Goal: Information Seeking & Learning: Learn about a topic

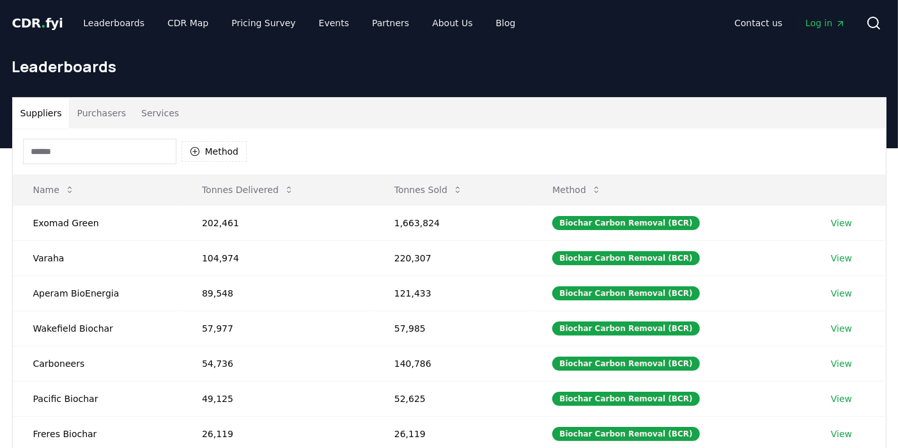
click at [95, 106] on button "Purchasers" at bounding box center [101, 113] width 65 height 31
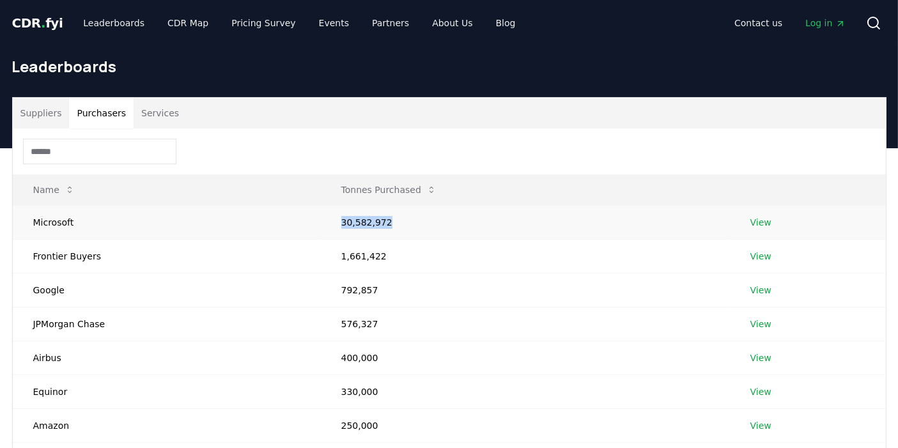
drag, startPoint x: 327, startPoint y: 216, endPoint x: 392, endPoint y: 223, distance: 65.6
click at [392, 223] on td "30,582,972" at bounding box center [525, 222] width 409 height 34
click at [391, 237] on td "30,582,972" at bounding box center [525, 222] width 409 height 34
click at [765, 251] on link "View" at bounding box center [760, 256] width 21 height 13
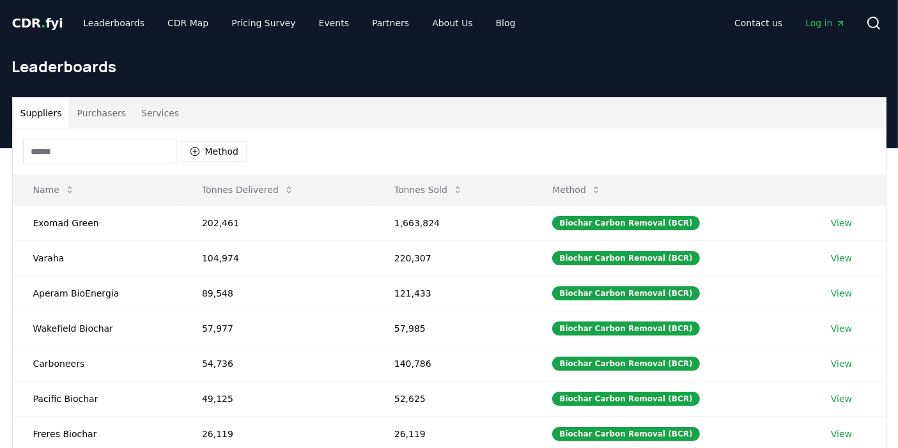
click at [96, 104] on button "Purchasers" at bounding box center [101, 113] width 65 height 31
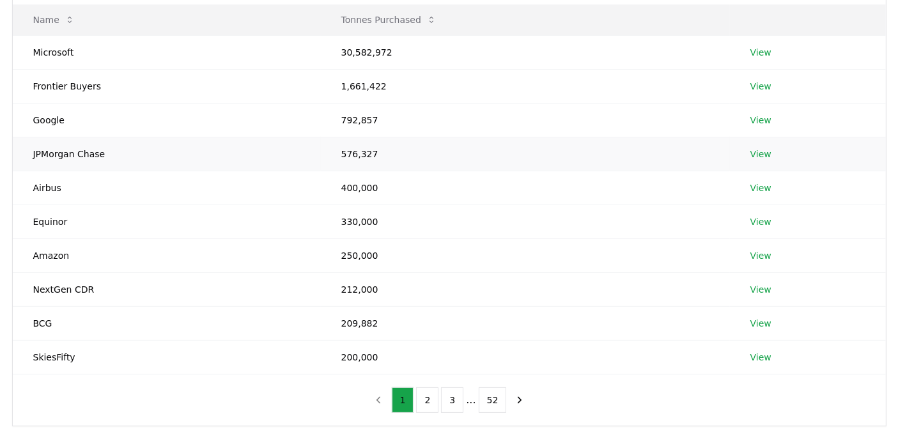
scroll to position [171, 0]
click at [439, 400] on button "2" at bounding box center [427, 399] width 22 height 26
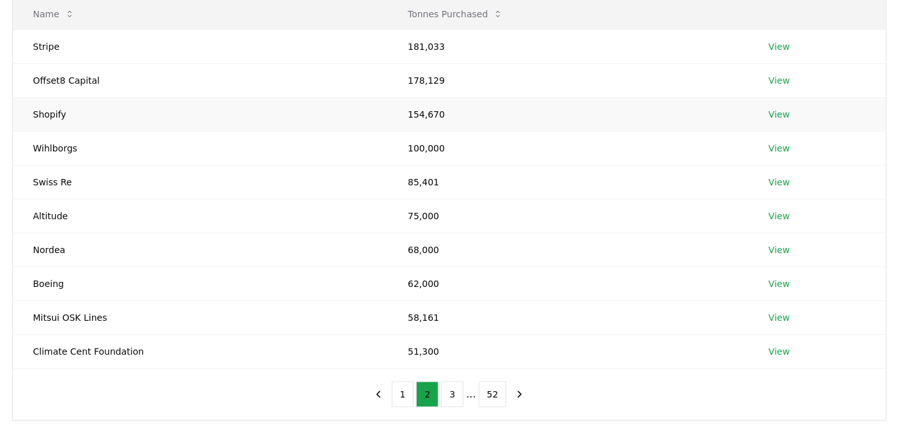
scroll to position [177, 0]
click at [458, 393] on button "3" at bounding box center [452, 393] width 22 height 26
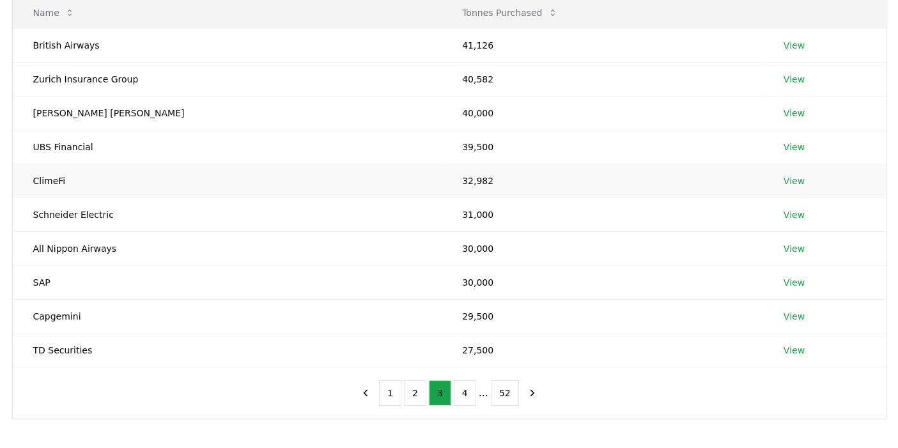
scroll to position [0, 0]
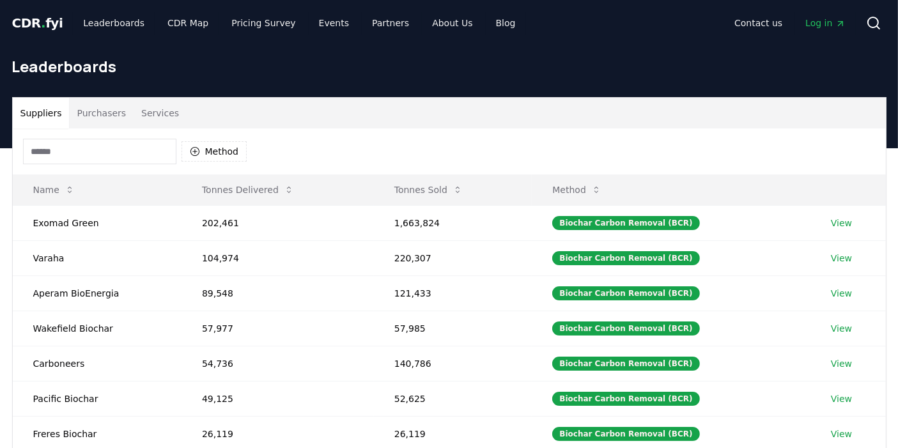
click at [42, 118] on button "Suppliers" at bounding box center [41, 113] width 57 height 31
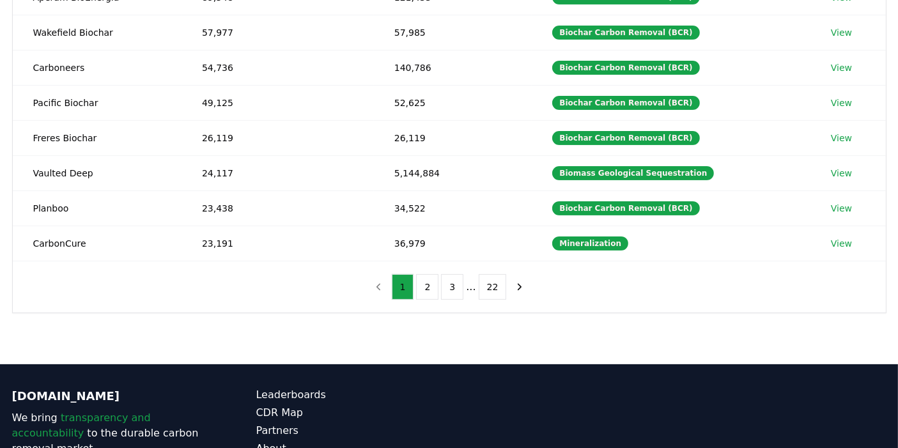
scroll to position [297, 0]
